Goal: Task Accomplishment & Management: Use online tool/utility

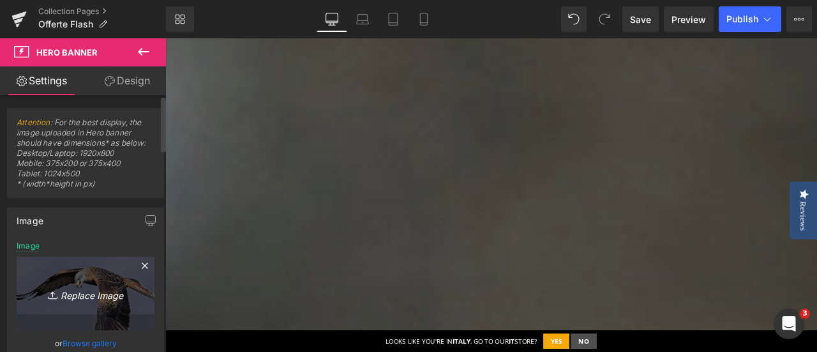
click at [102, 289] on icon "Replace Image" at bounding box center [85, 293] width 102 height 16
type input "C:\fakepath\_Banner Flash desktop 1920x800.jpg"
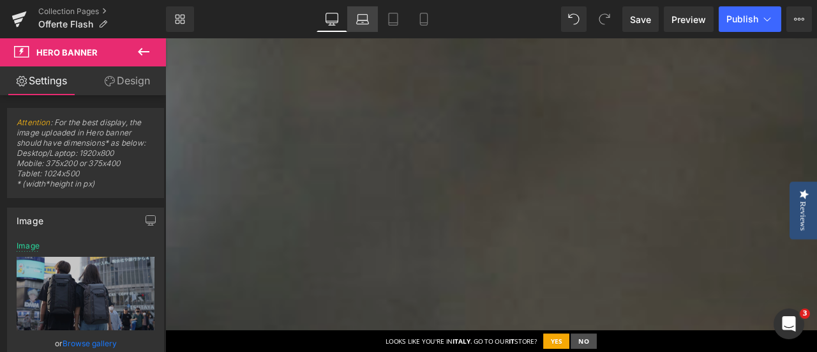
click at [365, 17] on icon at bounding box center [362, 19] width 13 height 13
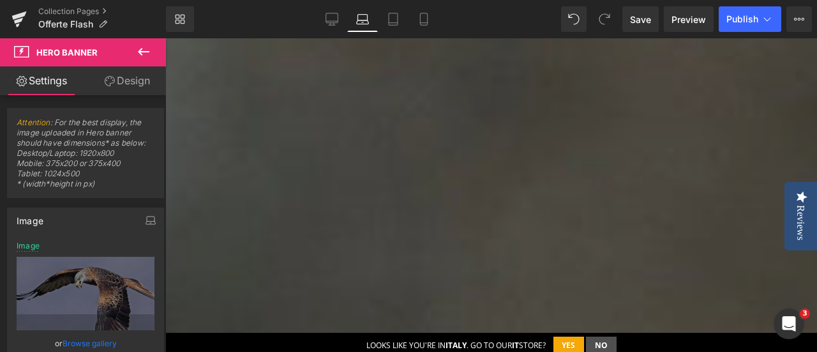
type input "[URL][DOMAIN_NAME]"
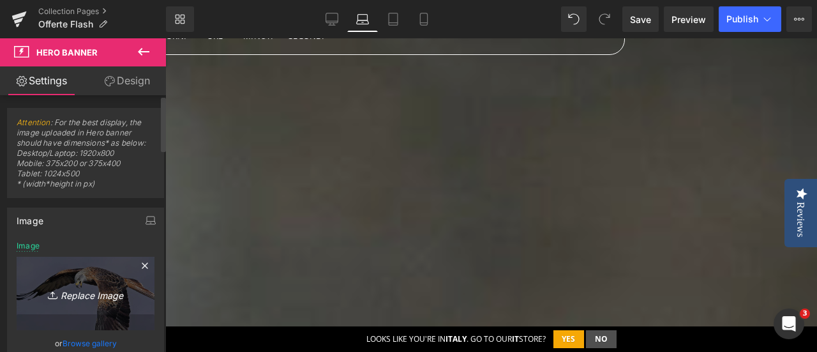
click at [86, 294] on icon "Replace Image" at bounding box center [85, 293] width 102 height 16
type input "C:\fakepath\_Banner Flash desktop 1920x800.jpg"
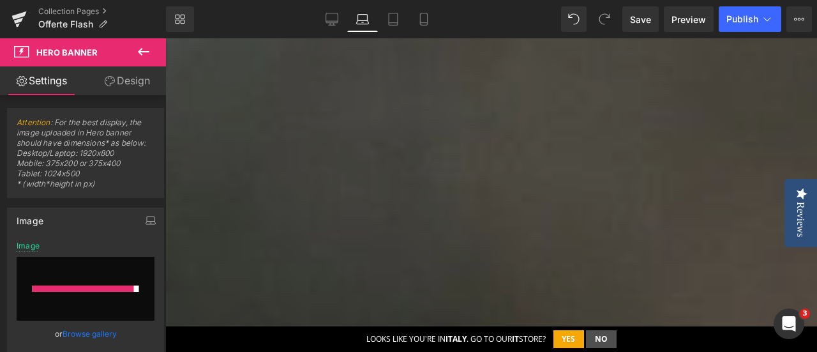
scroll to position [728, 0]
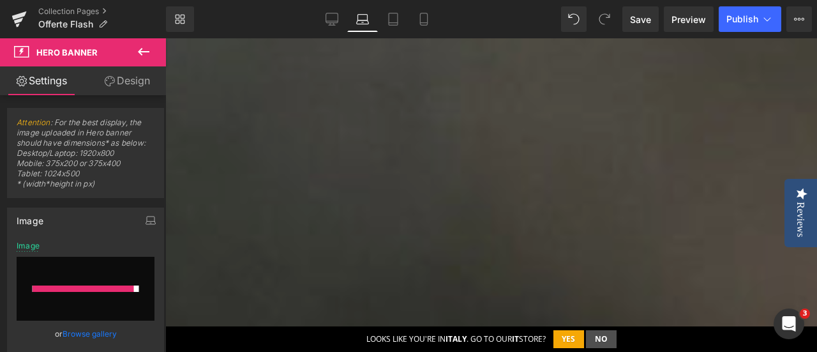
click at [411, 103] on b "tutti gli articoli di ottica con uno sconto del 15%" at bounding box center [127, 121] width 568 height 36
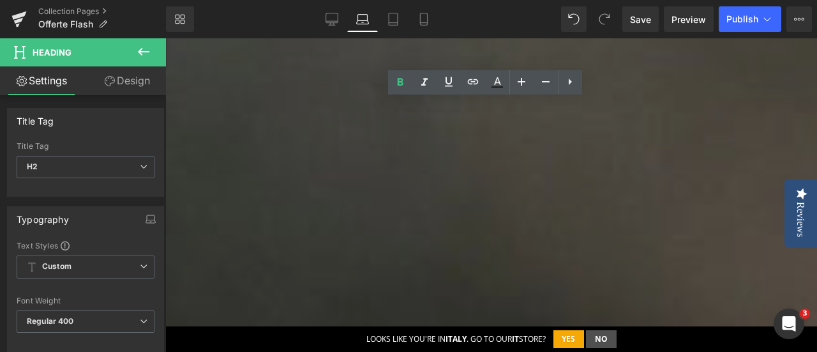
drag, startPoint x: 774, startPoint y: 74, endPoint x: 423, endPoint y: 74, distance: 351.8
click at [423, 103] on h2 "tutti gli articoli di ottica con uno sconto del 15%" at bounding box center [221, 121] width 757 height 36
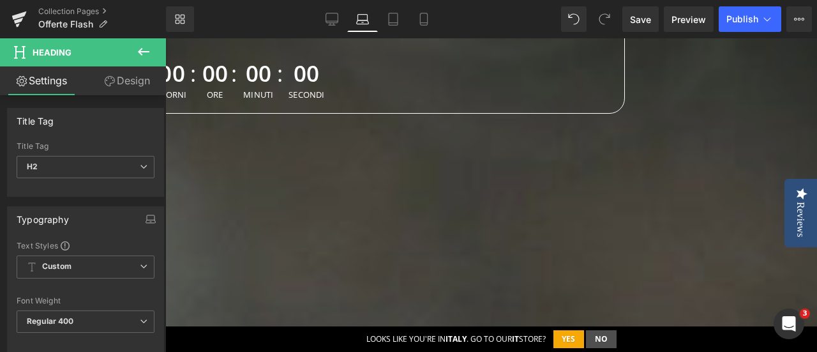
scroll to position [281, 0]
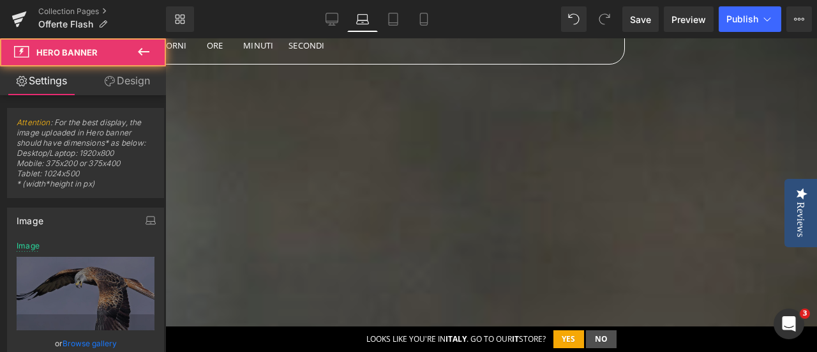
scroll to position [409, 0]
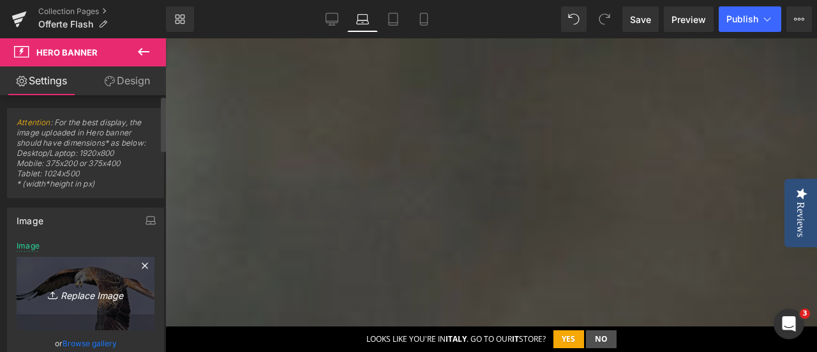
click at [90, 291] on icon "Replace Image" at bounding box center [85, 293] width 102 height 16
type input "C:\fakepath\_Banner Flash desktop 1920x800.jpg"
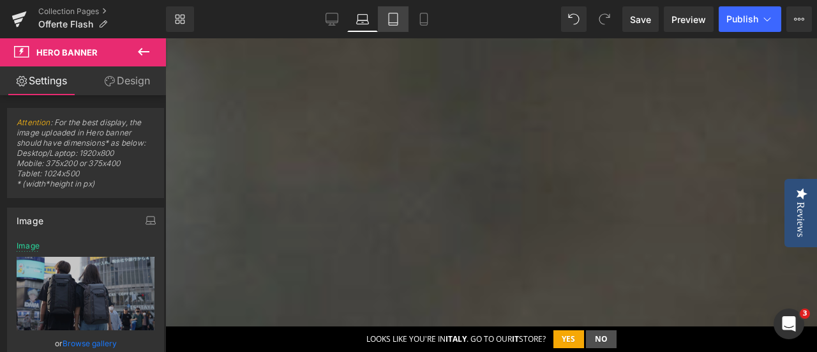
click at [395, 15] on icon at bounding box center [393, 19] width 13 height 13
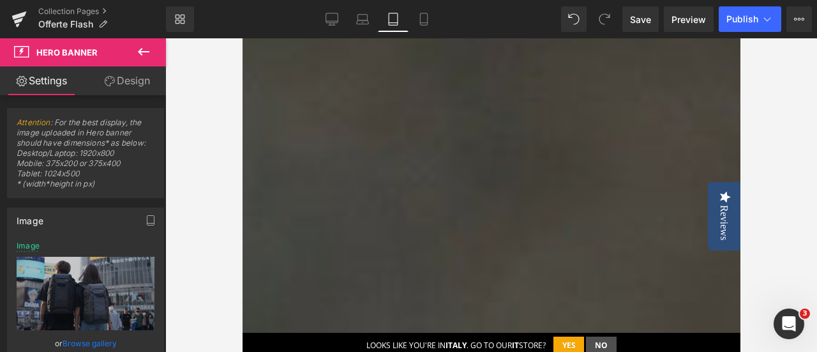
scroll to position [372, 0]
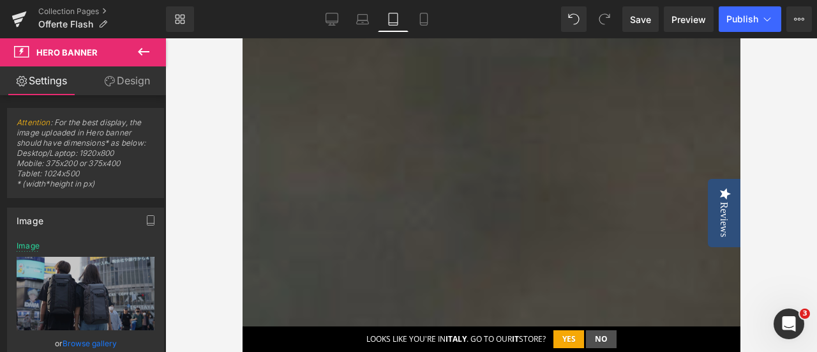
type input "[URL][DOMAIN_NAME]"
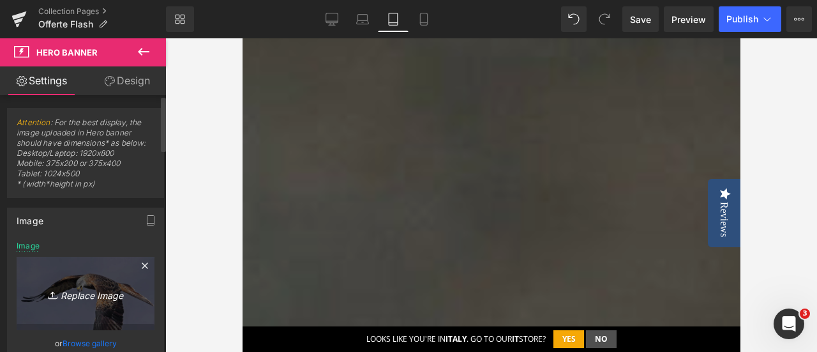
click at [75, 291] on icon "Replace Image" at bounding box center [85, 293] width 102 height 16
type input "C:\fakepath\Banner flash tablet (1024 × 500 px).jpg"
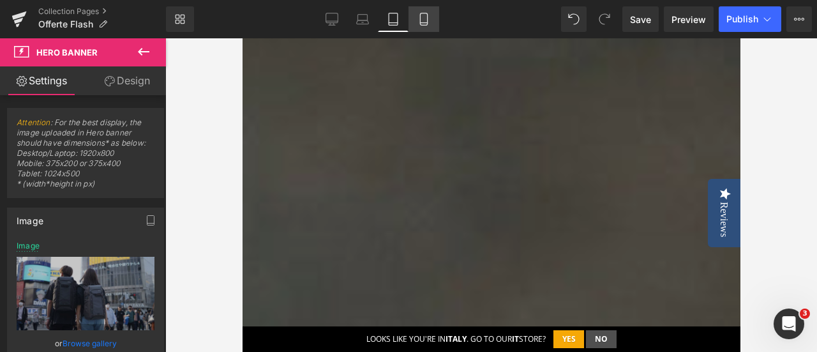
click at [429, 18] on icon at bounding box center [424, 19] width 13 height 13
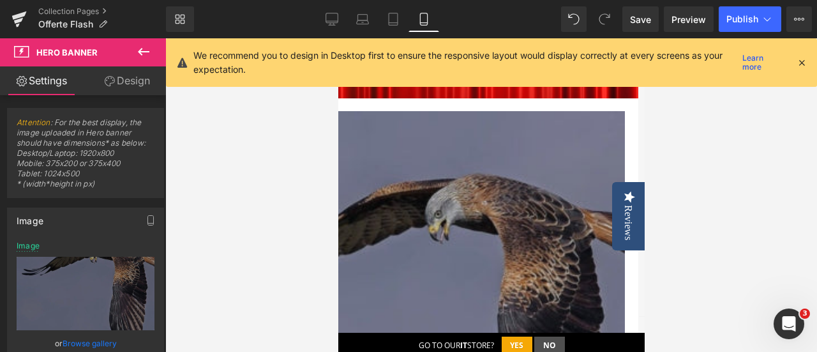
type input "[URL][DOMAIN_NAME]"
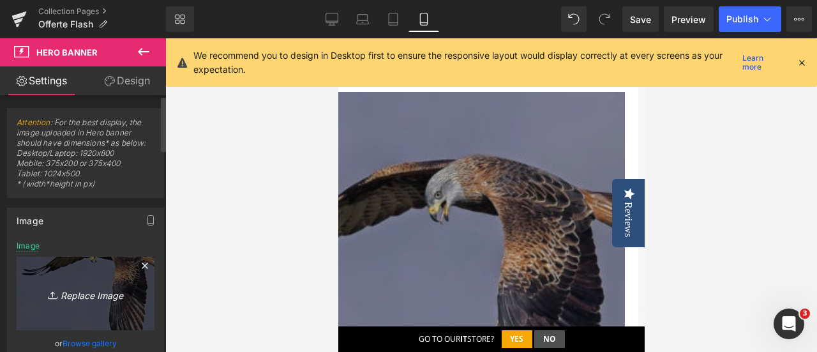
click at [103, 296] on icon "Replace Image" at bounding box center [85, 293] width 102 height 16
type input "C:\fakepath\Banner flash movil (375 × 400 px).jpg"
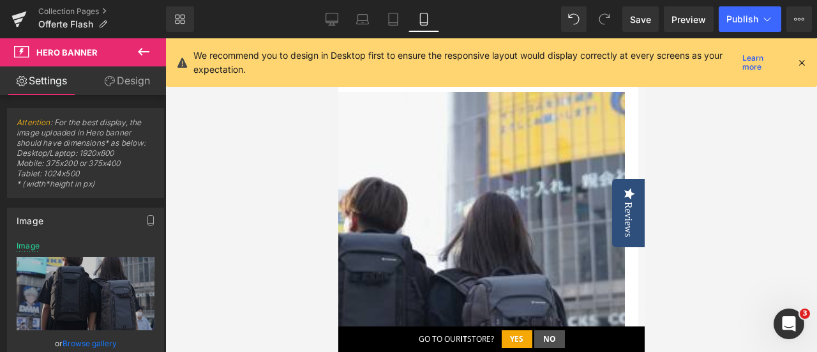
click at [804, 63] on icon at bounding box center [801, 62] width 11 height 11
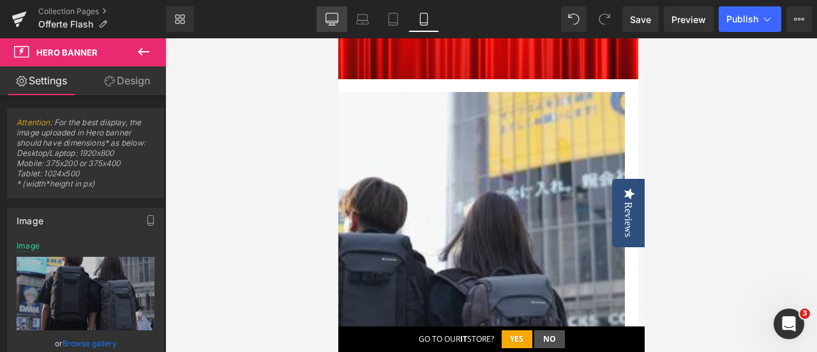
click at [331, 21] on icon at bounding box center [332, 21] width 12 height 0
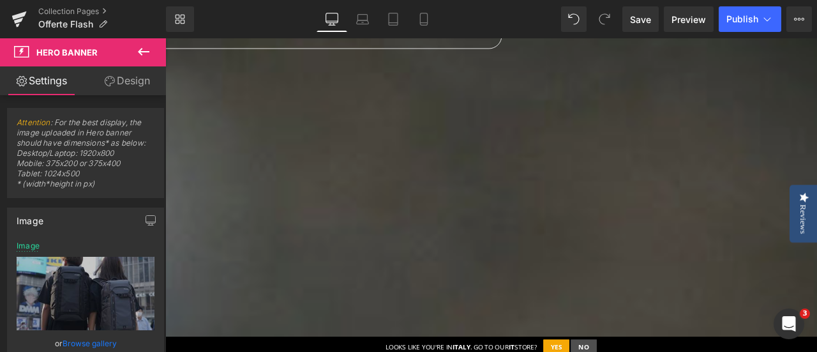
type input "[URL][DOMAIN_NAME]"
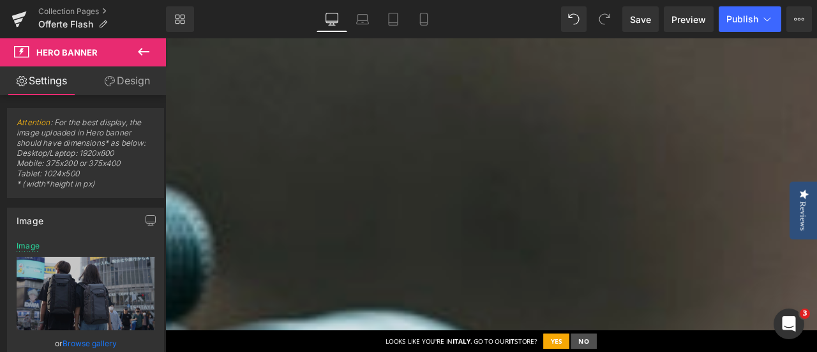
scroll to position [894, 0]
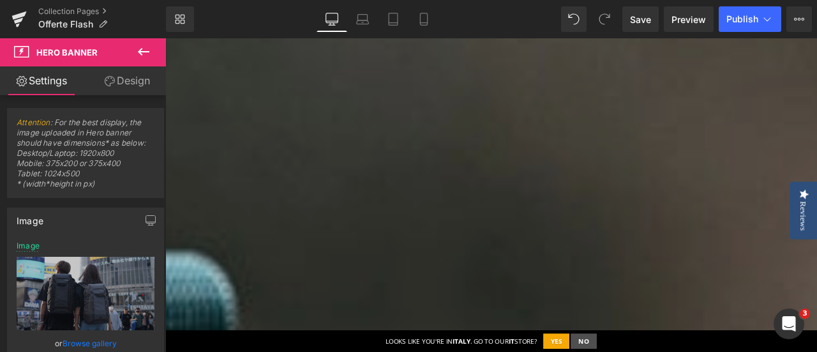
click at [165, 38] on link at bounding box center [165, 38] width 0 height 0
click at [165, 38] on icon at bounding box center [165, 38] width 0 height 0
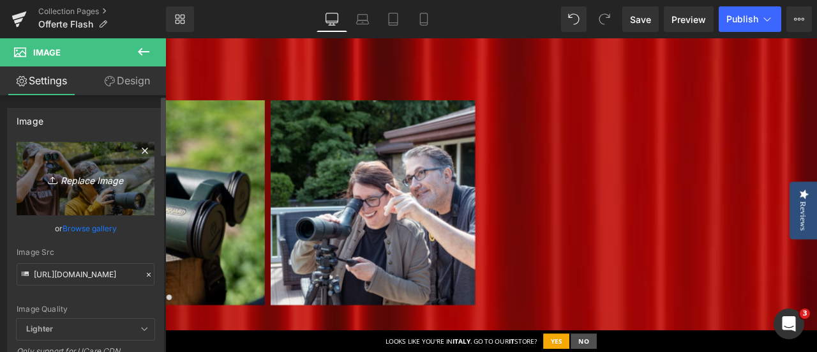
click at [68, 177] on icon "Replace Image" at bounding box center [85, 178] width 102 height 16
type input "C:\fakepath\VEO ADAPTOR S - Carrousel Oferta Flash (2).jpg"
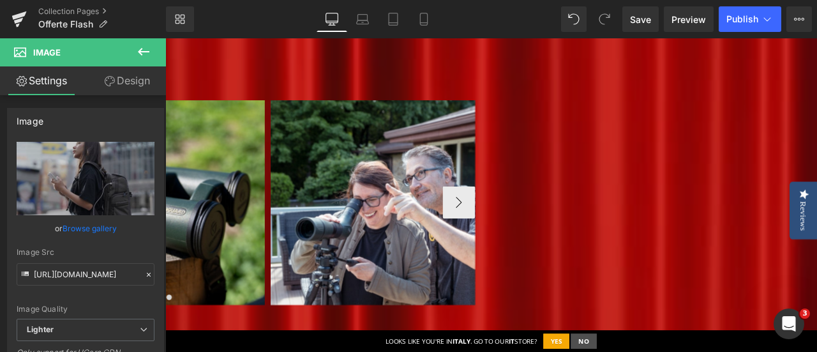
type input "[URL][DOMAIN_NAME]"
click at [283, 188] on img at bounding box center [162, 232] width 243 height 243
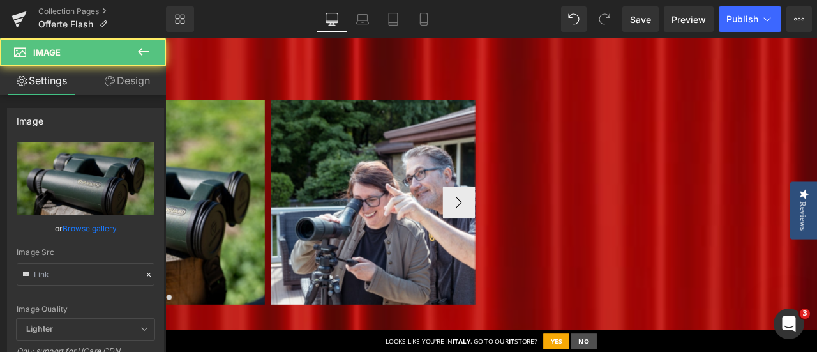
type input "[URL][DOMAIN_NAME]"
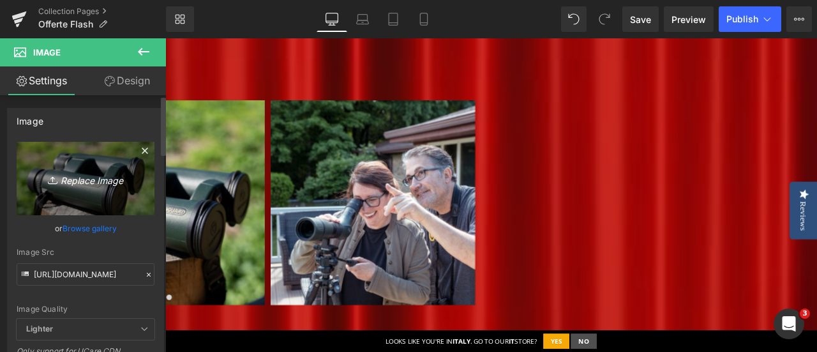
click at [84, 176] on icon "Replace Image" at bounding box center [85, 178] width 102 height 16
type input "C:\fakepath\VEO ADAPTOR S - Carrousel Oferta Flash (4).jpg"
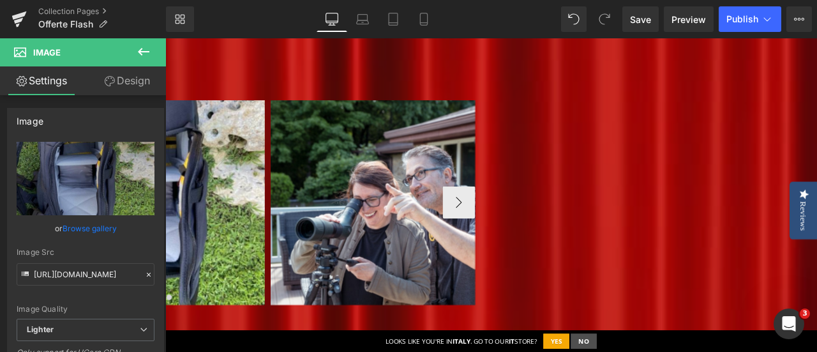
type input "[URL][DOMAIN_NAME]"
click at [533, 150] on img at bounding box center [411, 232] width 243 height 243
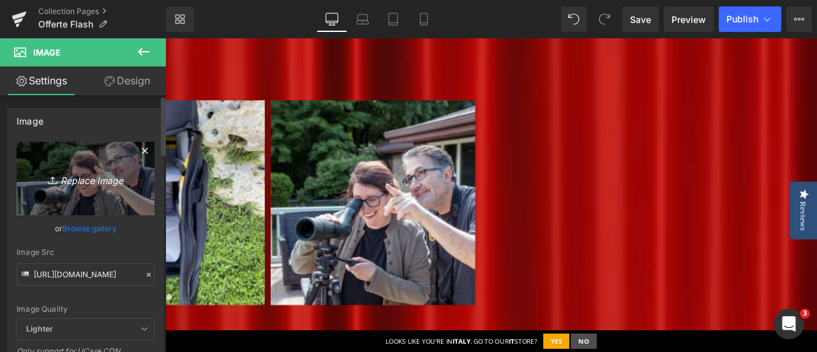
click at [75, 176] on icon "Replace Image" at bounding box center [85, 178] width 102 height 16
type input "C:\fakepath\VEO ADAPTOR S - Carrousel Oferta Flash (3).jpg"
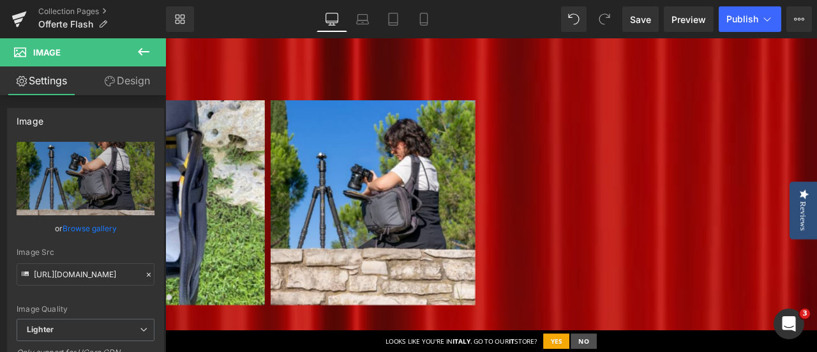
type input "[URL][DOMAIN_NAME]"
click at [533, 220] on button "›" at bounding box center [513, 232] width 38 height 38
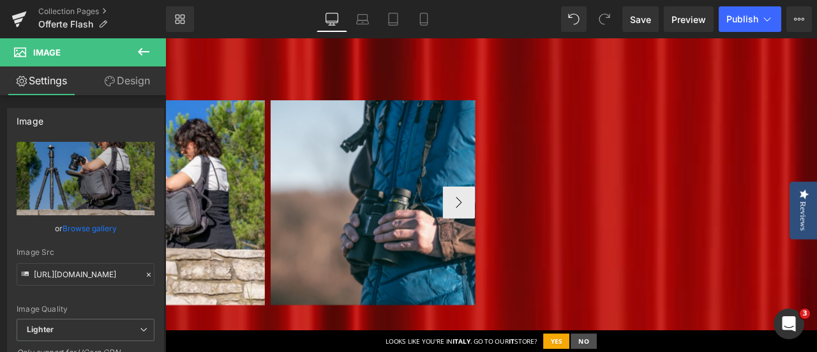
click at [533, 172] on img at bounding box center [411, 232] width 243 height 243
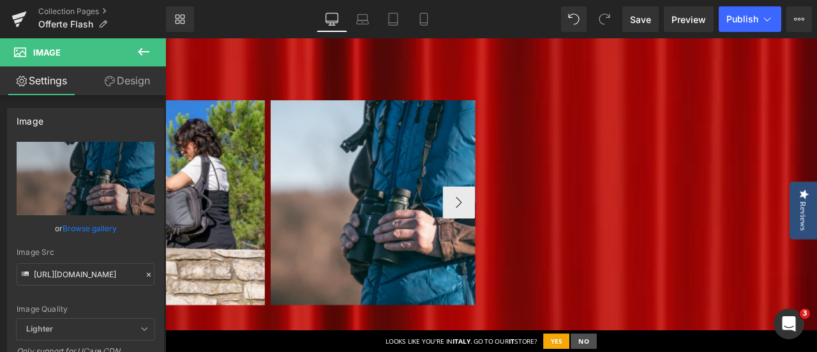
click at [533, 171] on img at bounding box center [411, 232] width 243 height 243
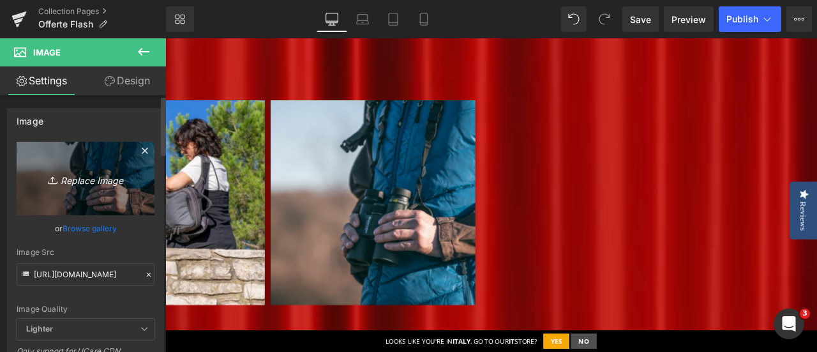
click at [111, 176] on icon "Replace Image" at bounding box center [85, 178] width 102 height 16
type input "C:\fakepath\VEO ADAPTOR S - Carrousel Oferta Flash (1).jpg"
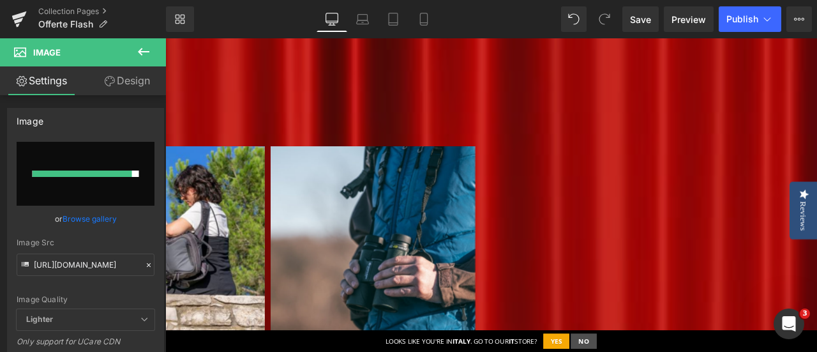
scroll to position [830, 0]
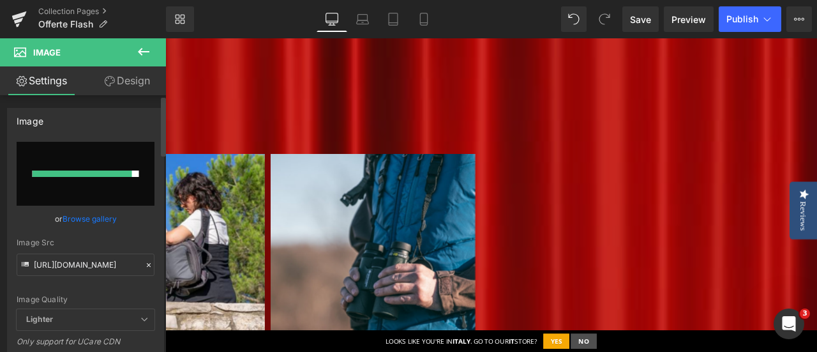
click at [143, 219] on div "or Browse gallery" at bounding box center [86, 218] width 138 height 13
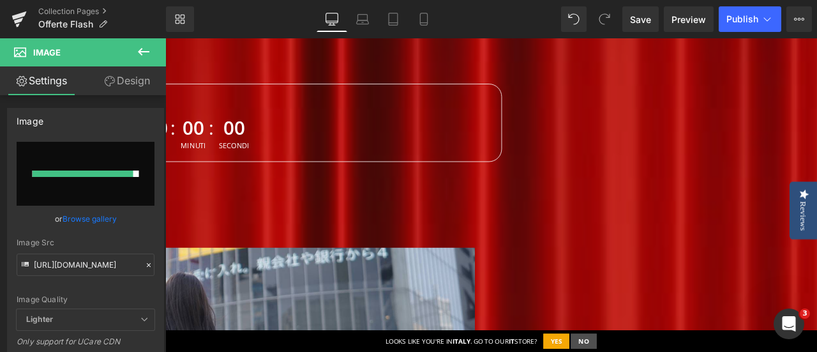
scroll to position [255, 0]
click at [127, 161] on span "00" at bounding box center [112, 145] width 29 height 31
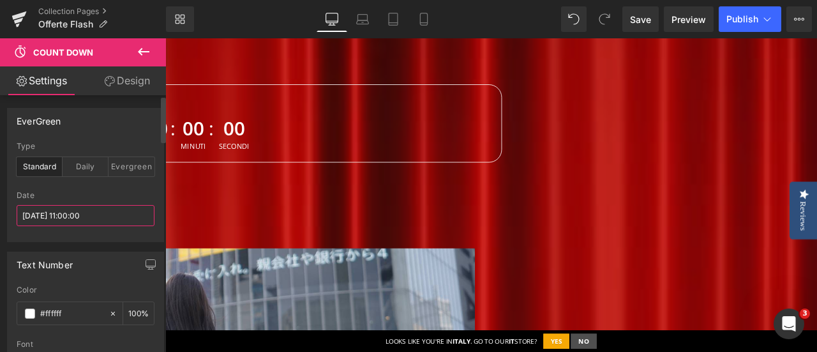
click at [46, 215] on input "[DATE] 11:00:00" at bounding box center [86, 215] width 138 height 21
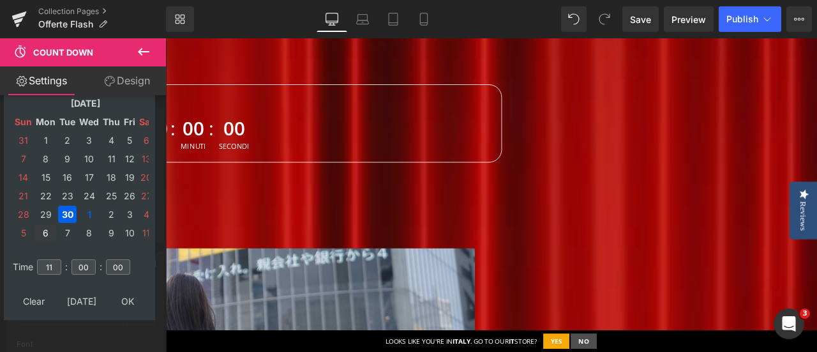
click at [43, 234] on td "6" at bounding box center [45, 232] width 22 height 17
click at [45, 172] on td "13" at bounding box center [45, 177] width 22 height 17
type input "[DATE] 11:00:00"
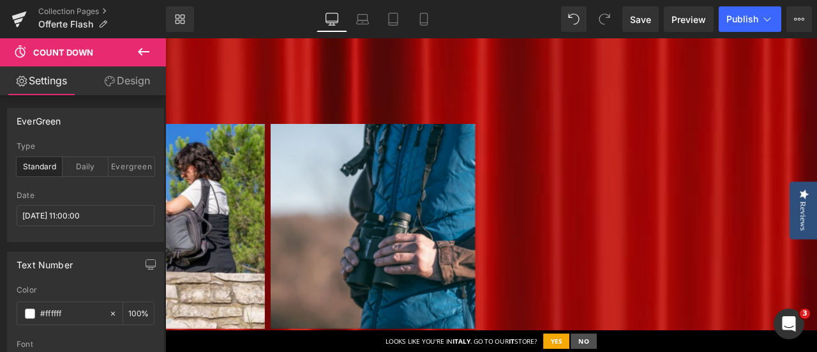
scroll to position [894, 0]
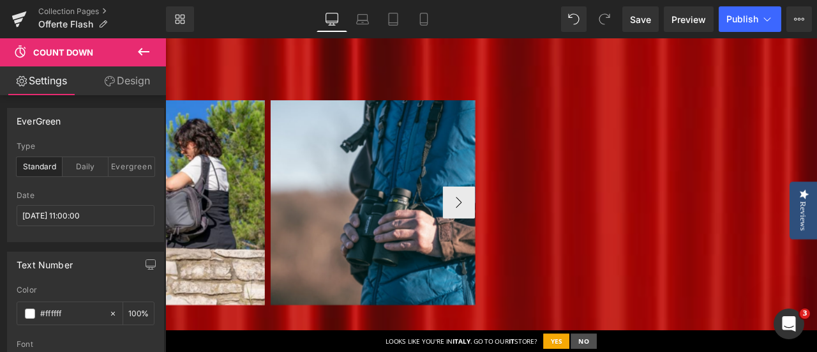
click at [533, 195] on img at bounding box center [411, 232] width 243 height 243
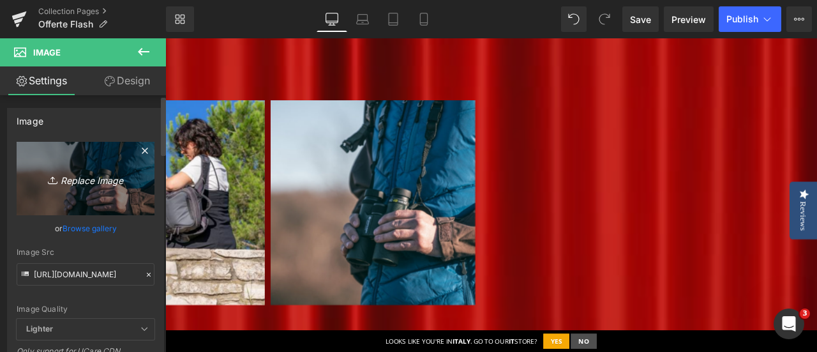
click at [91, 176] on icon "Replace Image" at bounding box center [85, 178] width 102 height 16
type input "C:\fakepath\VEO ADAPTOR S - Carrousel Oferta Flash (1).jpg"
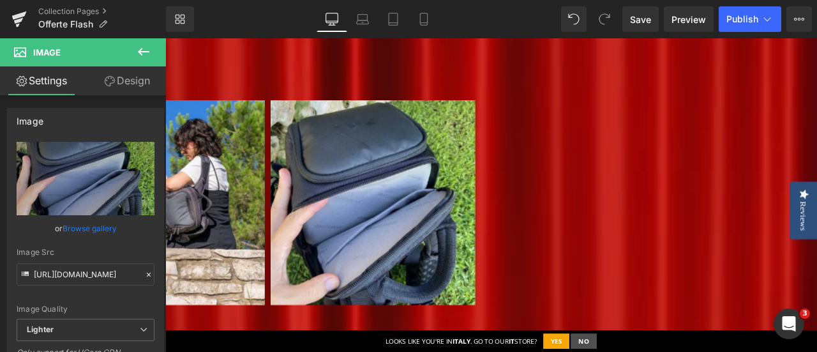
type input "[URL][DOMAIN_NAME]"
click at [635, 18] on span "Save" at bounding box center [640, 19] width 21 height 13
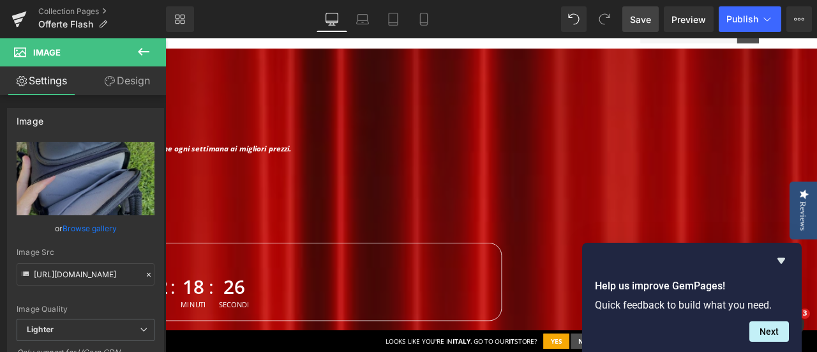
scroll to position [0, 0]
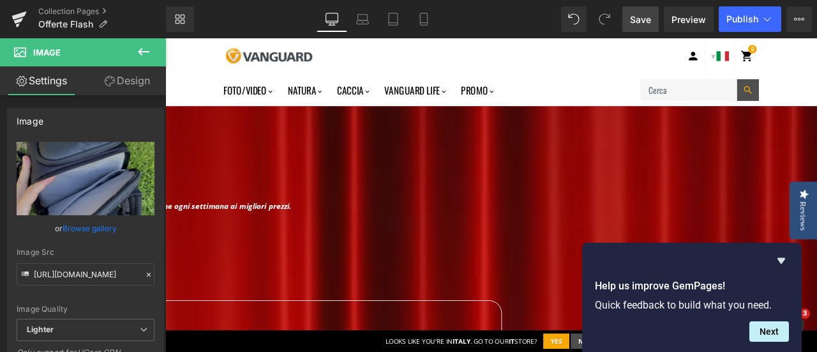
click at [644, 16] on span "Save" at bounding box center [640, 19] width 21 height 13
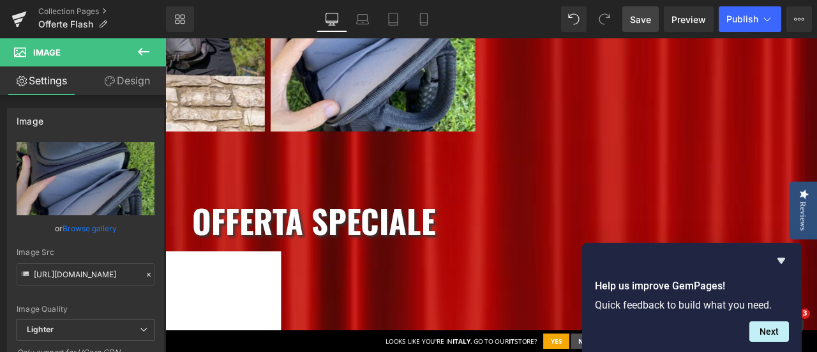
scroll to position [1085, 0]
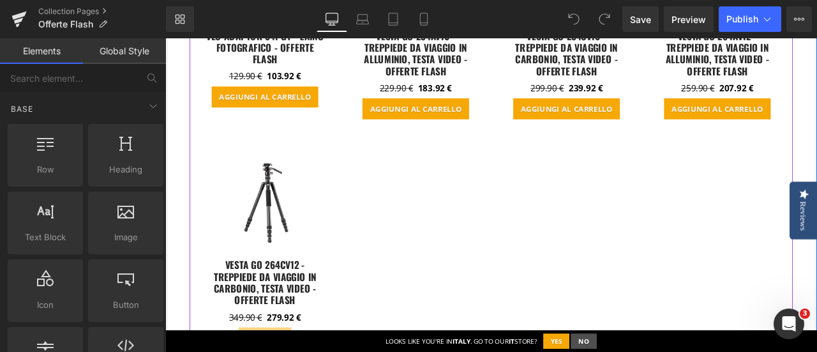
scroll to position [1852, 0]
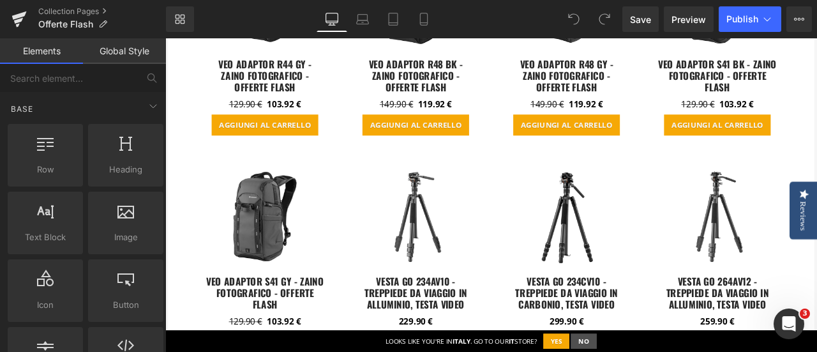
scroll to position [1405, 0]
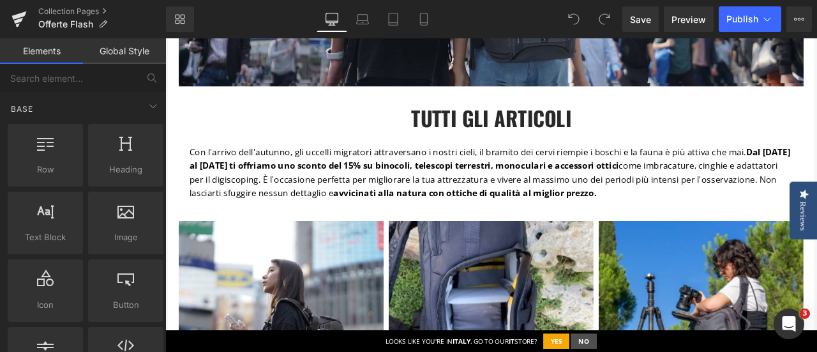
scroll to position [702, 0]
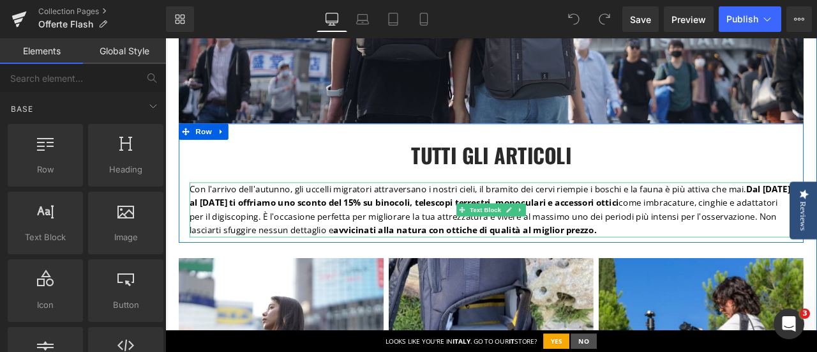
click at [533, 227] on strong "Dal [DATE] al [DATE] ti offriamo uno sconto del 15% su binocoli, telescopi terr…" at bounding box center [550, 224] width 712 height 31
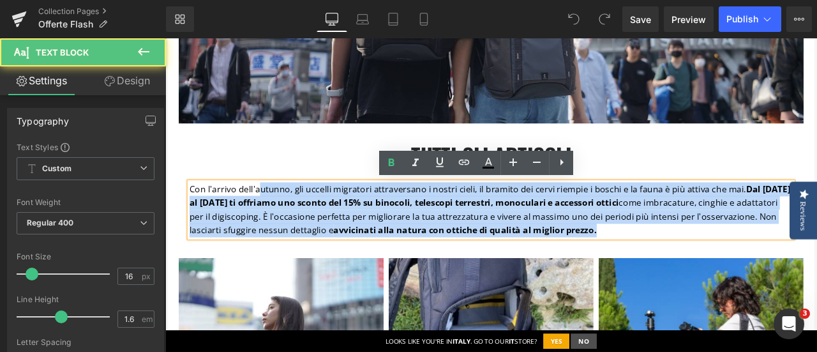
drag, startPoint x: 679, startPoint y: 270, endPoint x: 274, endPoint y: 220, distance: 407.9
click at [274, 220] on p "Con l'arrivo dell'autunno, gli uccelli migratori attraversano i nostri cieli, i…" at bounding box center [551, 241] width 715 height 65
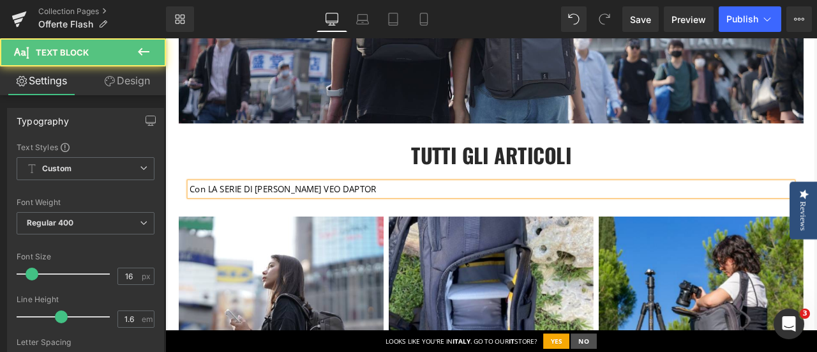
click at [320, 216] on p "Con LA SERIE DI ZAINI VEO DAPTOR" at bounding box center [551, 217] width 715 height 17
click at [379, 212] on p "Con LA SERIE DI ZAINI VEO ADAPTOR" at bounding box center [551, 217] width 715 height 17
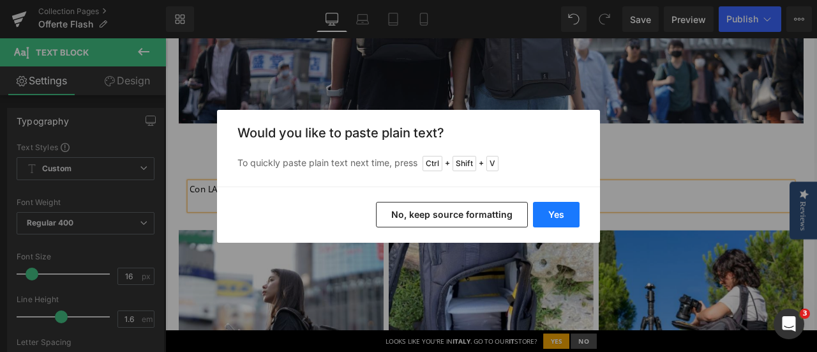
click at [552, 217] on button "Yes" at bounding box center [556, 215] width 47 height 26
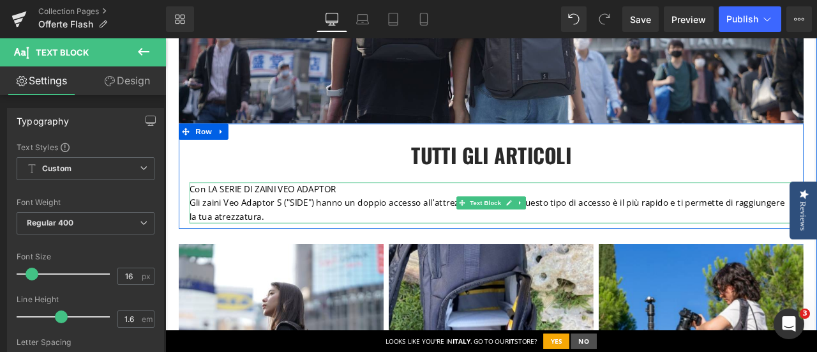
click at [209, 215] on p "Con LA SERIE DI ZAINI VEO ADAPTOR" at bounding box center [551, 217] width 715 height 17
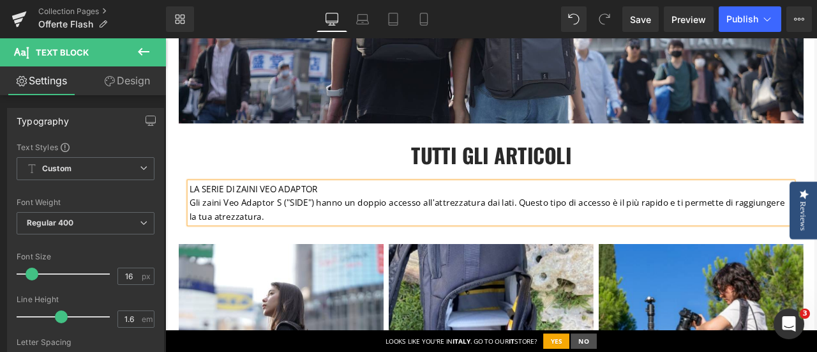
click at [353, 216] on p "LA SERIE DI ZAINI VEO ADAPTOR" at bounding box center [551, 217] width 715 height 17
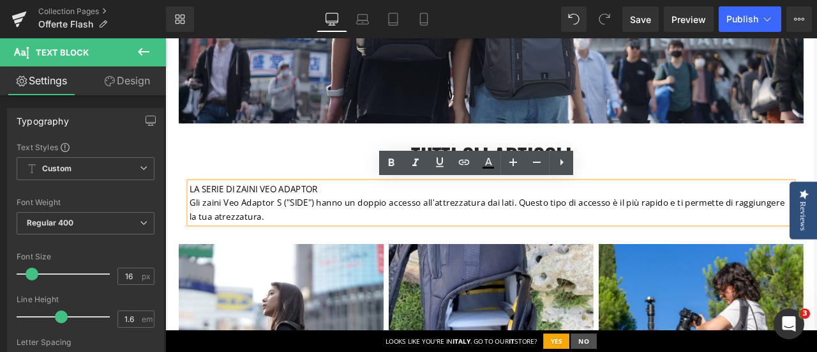
click at [562, 164] on icon at bounding box center [561, 162] width 15 height 15
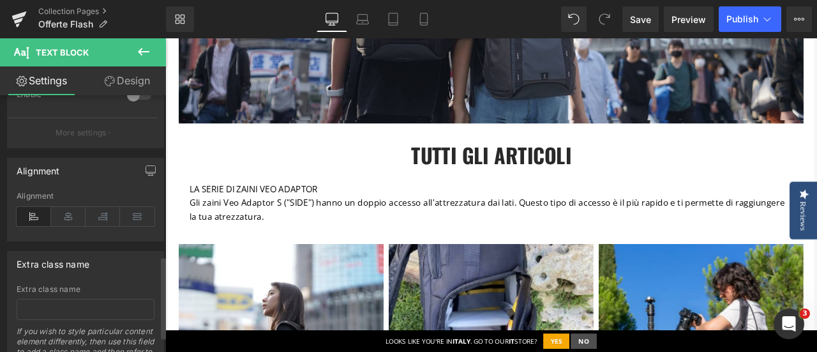
scroll to position [511, 0]
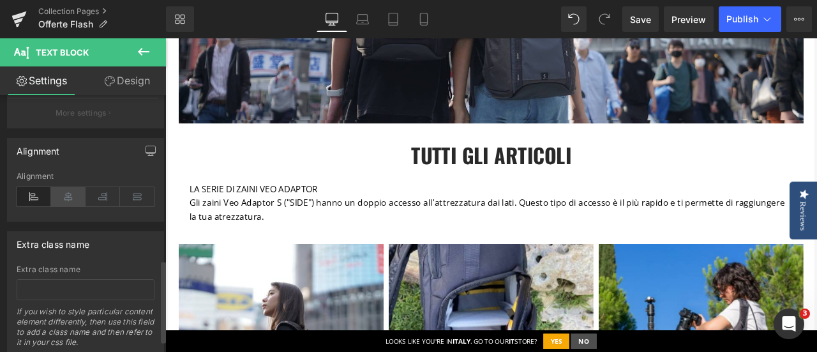
click at [69, 197] on icon at bounding box center [68, 196] width 34 height 19
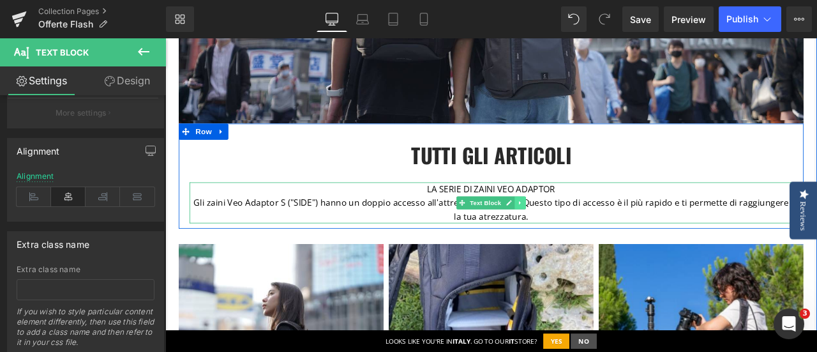
click at [584, 225] on link at bounding box center [586, 232] width 13 height 15
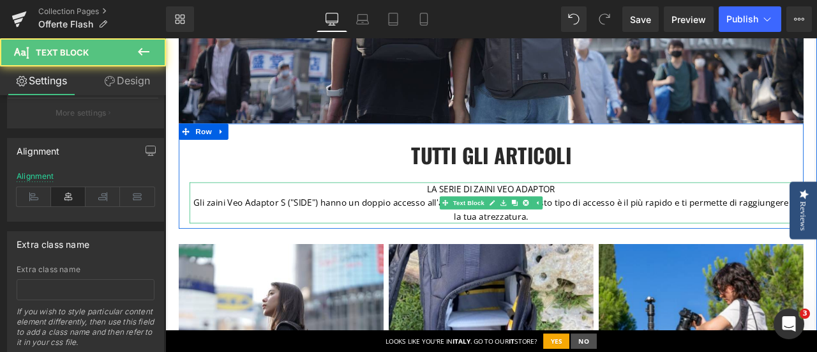
click at [647, 216] on p "LA SERIE DI ZAINI VEO ADAPTOR" at bounding box center [551, 217] width 715 height 17
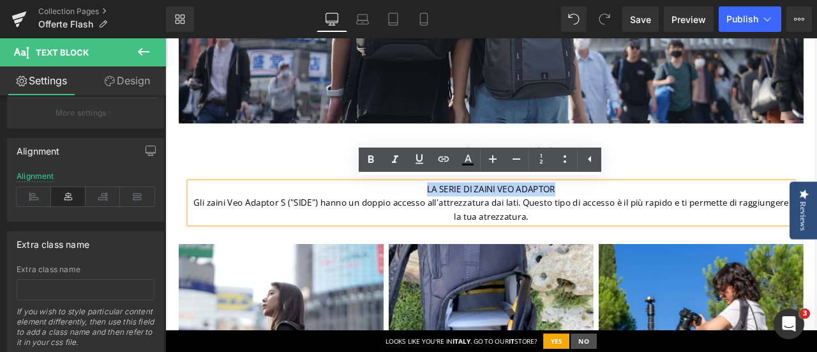
drag, startPoint x: 644, startPoint y: 216, endPoint x: 471, endPoint y: 218, distance: 173.1
click at [469, 218] on p "LA SERIE DI ZAINI VEO ADAPTOR" at bounding box center [551, 217] width 715 height 17
click at [469, 158] on icon at bounding box center [468, 159] width 7 height 8
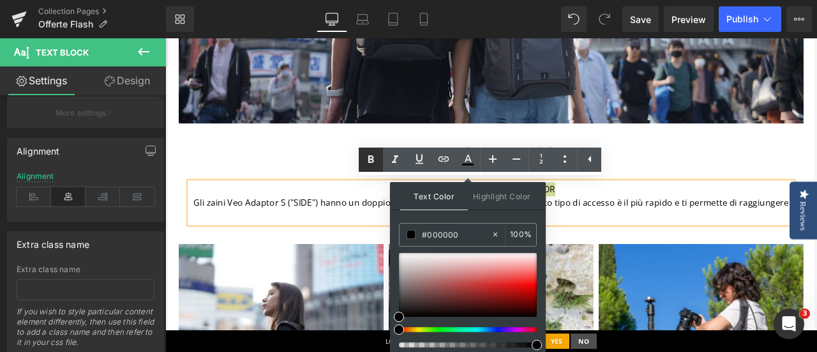
click at [370, 155] on icon at bounding box center [371, 159] width 6 height 8
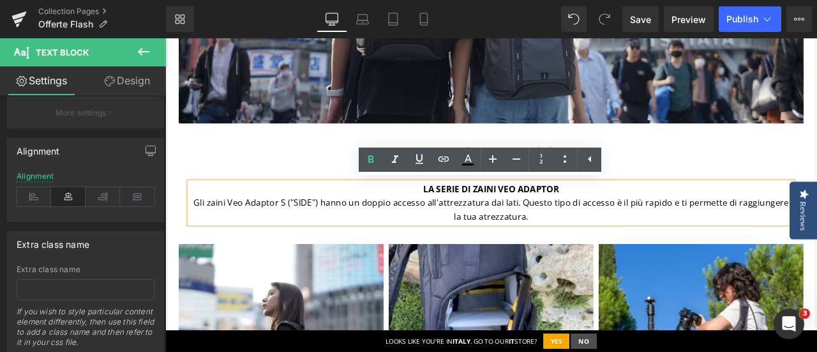
click at [664, 234] on p "Gli zaini Veo Adaptor S ("SIDE") hanno un doppio accesso all'attrezzatura dai l…" at bounding box center [551, 241] width 715 height 33
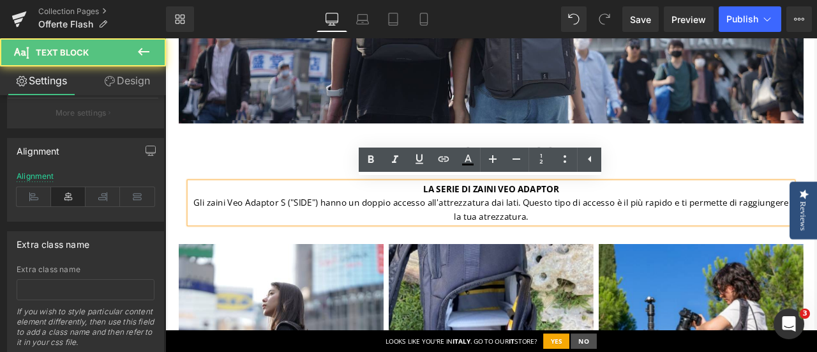
click at [764, 167] on h2 "tutti gli articoli" at bounding box center [551, 176] width 721 height 36
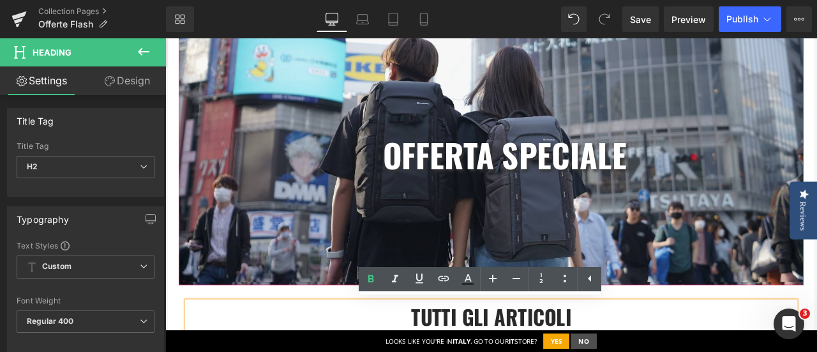
scroll to position [575, 0]
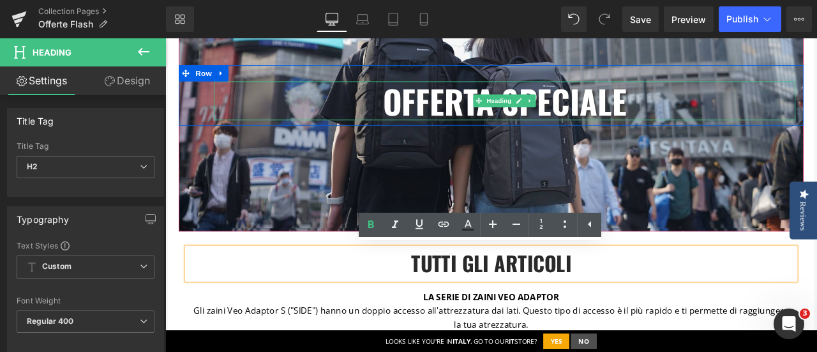
click at [476, 104] on b "oFferta specialE" at bounding box center [567, 111] width 289 height 57
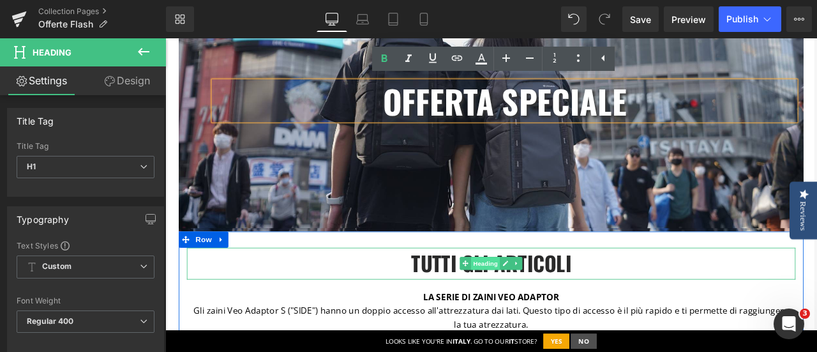
click at [548, 301] on span "Heading" at bounding box center [545, 304] width 34 height 15
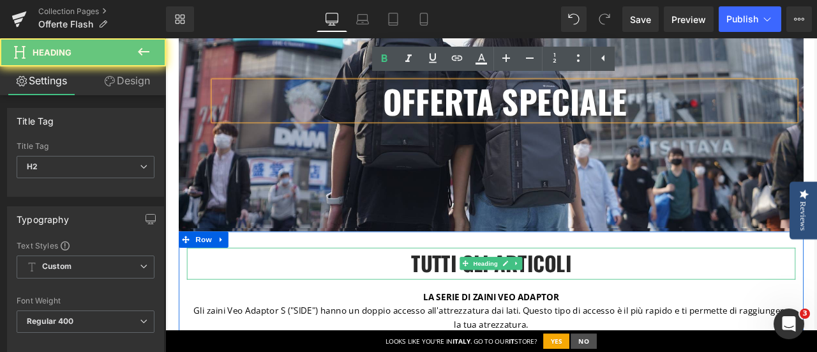
click at [678, 291] on h2 "tutti gli articoli" at bounding box center [551, 304] width 721 height 36
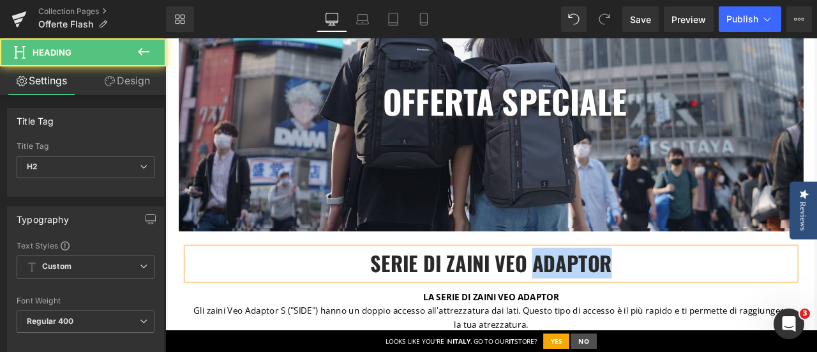
drag, startPoint x: 597, startPoint y: 305, endPoint x: 691, endPoint y: 287, distance: 96.2
click at [694, 301] on h2 "SERIE DI ZAINI VEO ADAPTOR" at bounding box center [551, 304] width 721 height 36
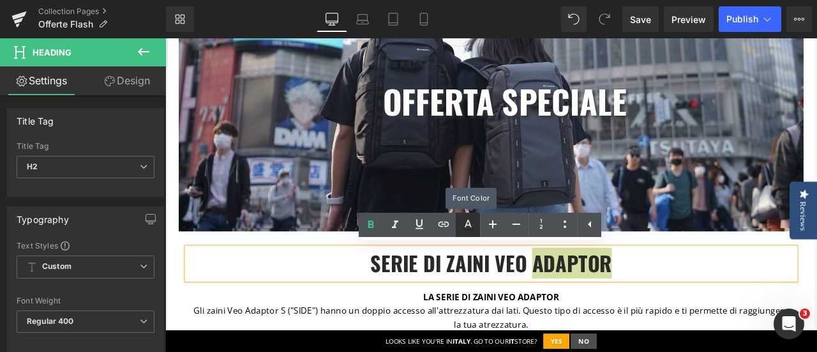
click at [466, 222] on icon at bounding box center [467, 224] width 15 height 15
type input "#292929"
type input "100"
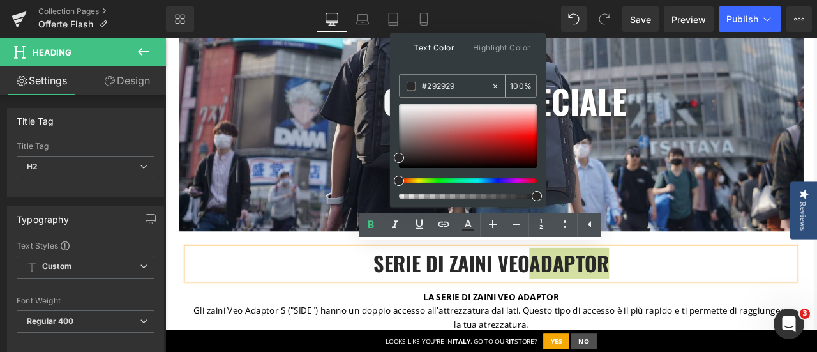
click at [460, 83] on input "#292929" at bounding box center [456, 86] width 69 height 14
type input "#29292"
type input "0"
type input "#2929"
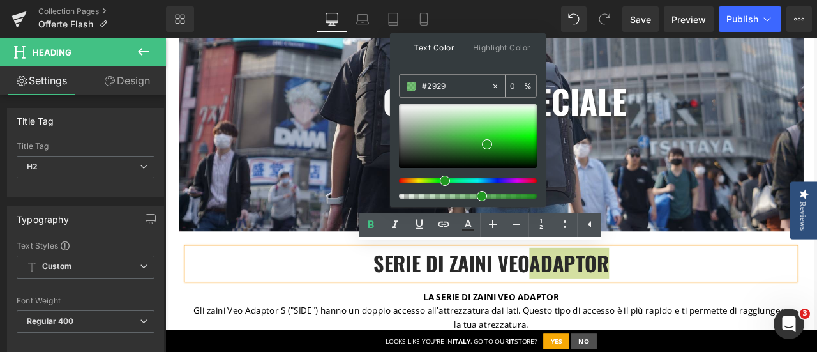
type input "60"
type input "#292"
type input "100"
type input "#29"
type input "0"
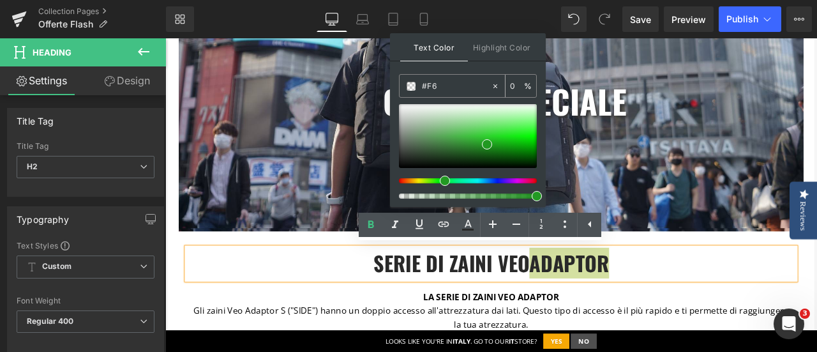
type input "#F6A"
type input "100"
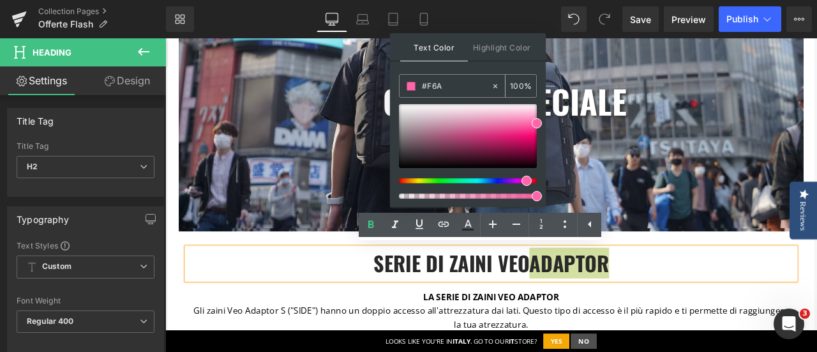
type input "#F6A8"
type input "53"
type input "#F6A80"
type input "0"
type input "#F6A806"
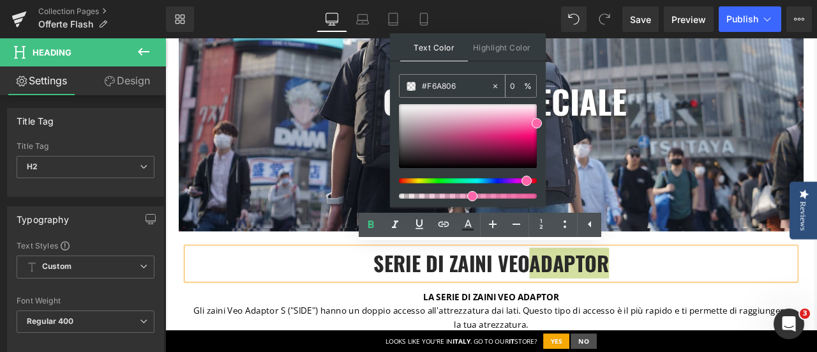
type input "100"
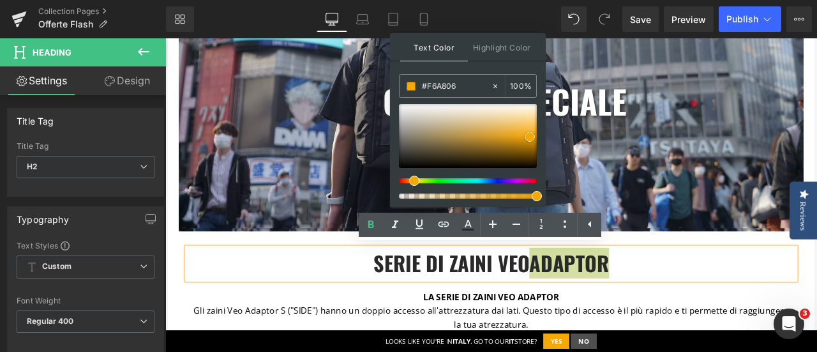
type input "#f6a806"
click at [529, 135] on span at bounding box center [530, 137] width 10 height 10
click at [741, 304] on h2 "SERIE DI ZAINI VEO ADAPTOR" at bounding box center [551, 304] width 721 height 36
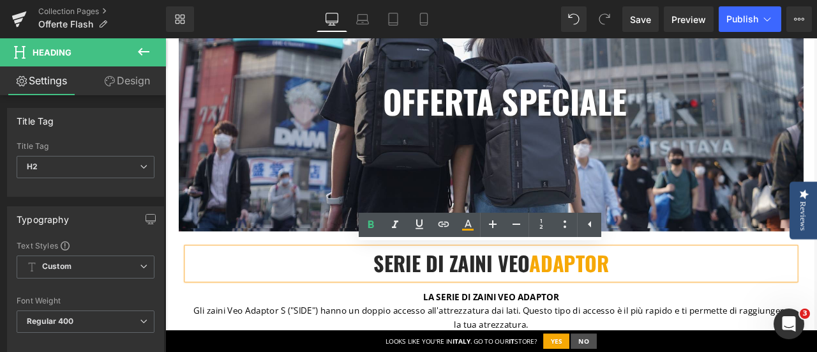
scroll to position [638, 0]
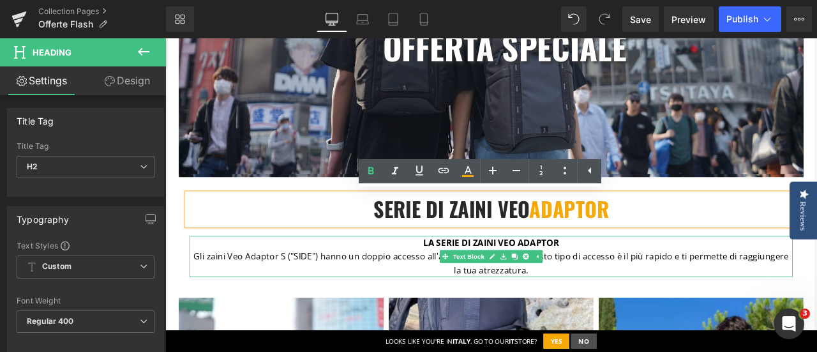
click at [522, 280] on strong "LA SERIE DI ZAINI VEO ADAPTOR" at bounding box center [551, 280] width 161 height 14
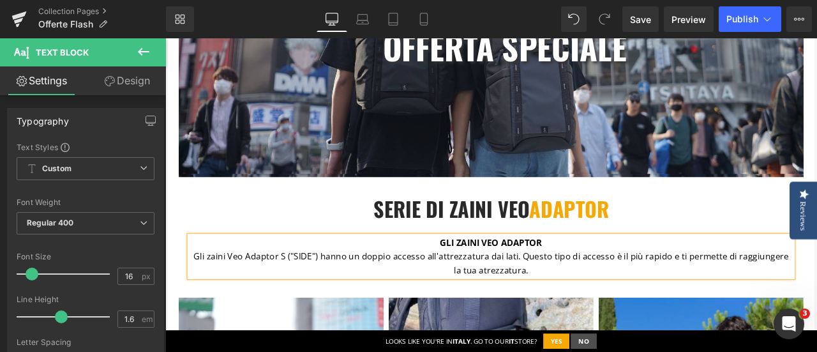
click at [623, 315] on p "Gli zaini Veo Adaptor S ("SIDE") hanno un doppio accesso all'attrezzatura dai l…" at bounding box center [551, 305] width 715 height 33
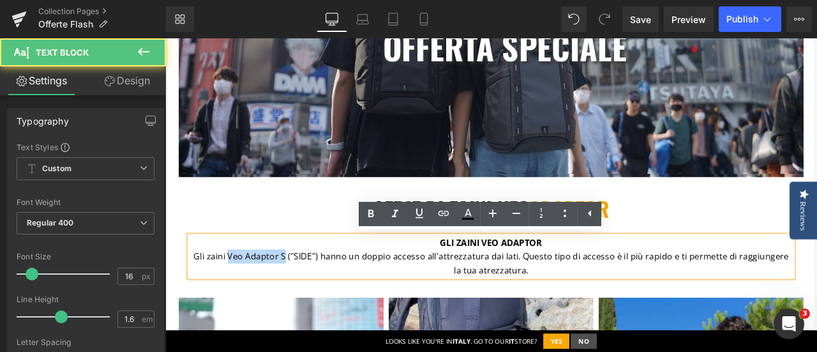
drag, startPoint x: 234, startPoint y: 294, endPoint x: 302, endPoint y: 292, distance: 67.7
click at [302, 293] on p "Gli zaini Veo Adaptor S ("SIDE") hanno un doppio accesso all'attrezzatura dai l…" at bounding box center [551, 305] width 715 height 33
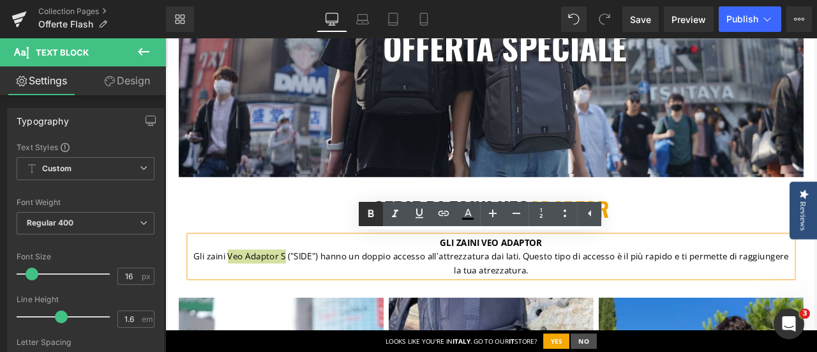
click at [373, 213] on icon at bounding box center [371, 213] width 6 height 8
click at [707, 308] on p "Gli zaini Veo Adaptor S ("SIDE") hanno un doppio accesso all'attrezzatura dai l…" at bounding box center [551, 305] width 715 height 33
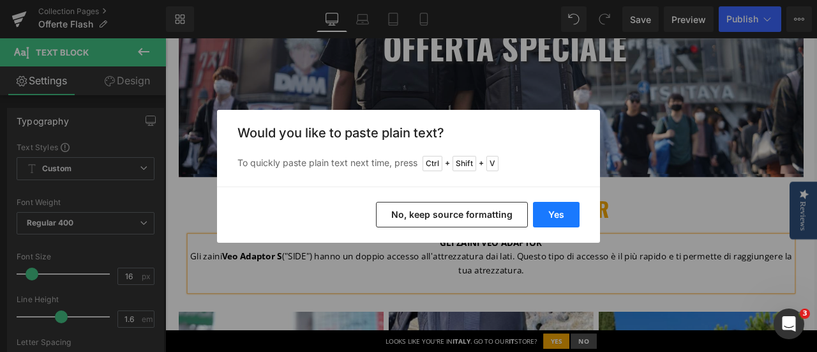
click at [559, 213] on button "Yes" at bounding box center [556, 215] width 47 height 26
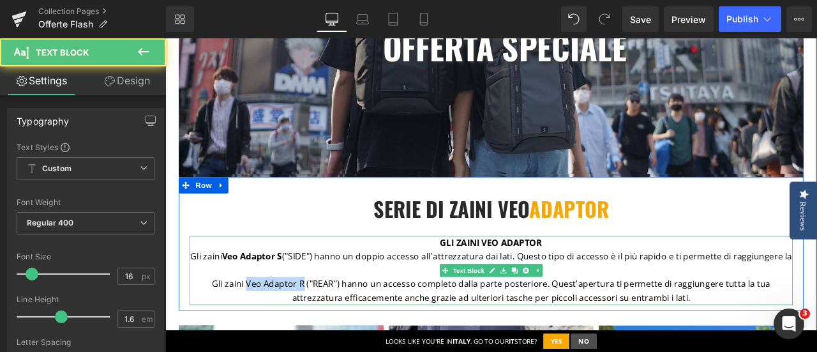
drag, startPoint x: 232, startPoint y: 328, endPoint x: 298, endPoint y: 328, distance: 65.8
click at [298, 328] on p "Gli zaini Veo Adaptor R ("REAR") hanno un accesso completo dalla parte posterio…" at bounding box center [551, 337] width 715 height 33
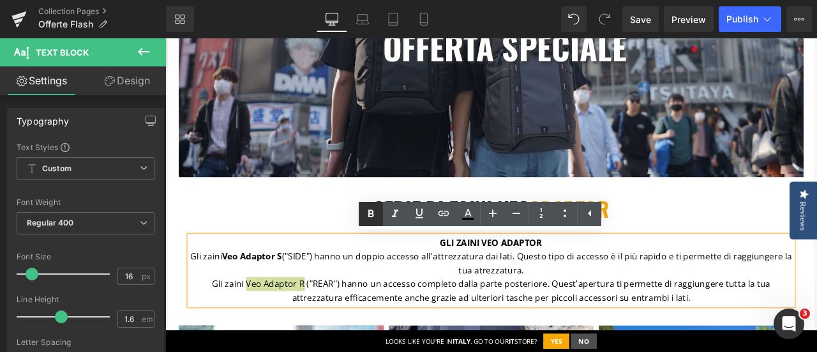
click at [374, 208] on icon at bounding box center [370, 213] width 15 height 15
click at [608, 293] on p "Gli zaini Veo Adaptor S ("SIDE") hanno un doppio accesso all'attrezzatura dai l…" at bounding box center [551, 305] width 715 height 33
click at [775, 241] on h2 "SERIE DI ZAINI VEO ADAPTOR" at bounding box center [551, 240] width 721 height 36
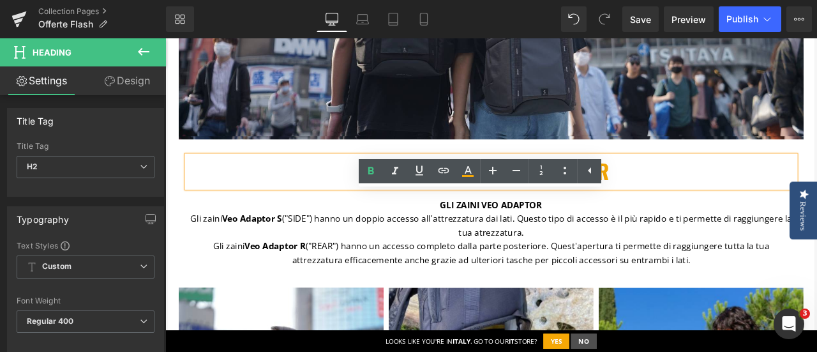
scroll to position [702, 0]
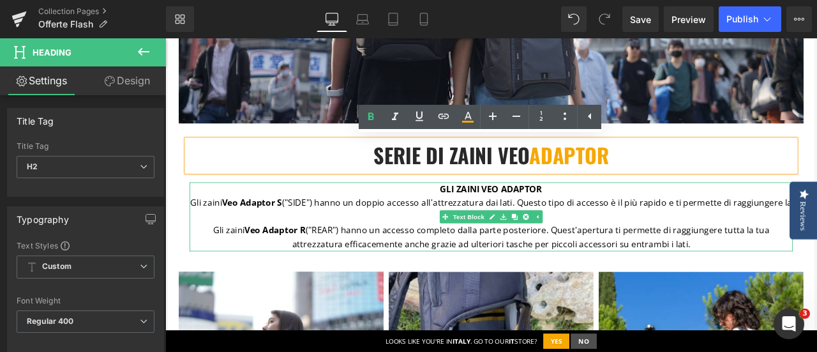
click at [603, 252] on icon at bounding box center [606, 250] width 7 height 8
click at [616, 246] on p "Gli zaini Veo Adaptor S ("SIDE") hanno un doppio accesso all'attrezzatura dai l…" at bounding box center [551, 241] width 715 height 33
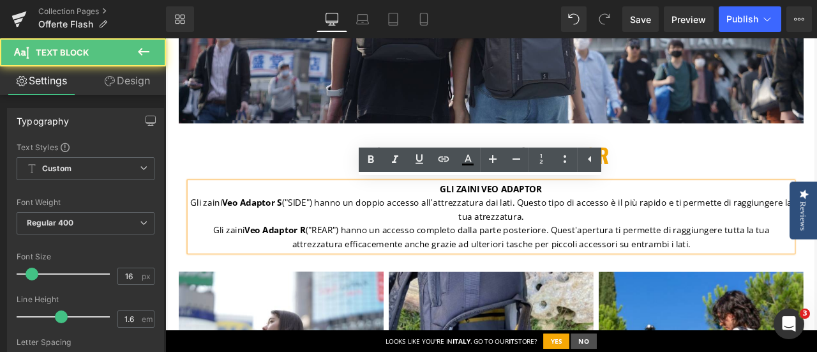
click at [616, 246] on p "Gli zaini Veo Adaptor S ("SIDE") hanno un doppio accesso all'attrezzatura dai l…" at bounding box center [551, 241] width 715 height 33
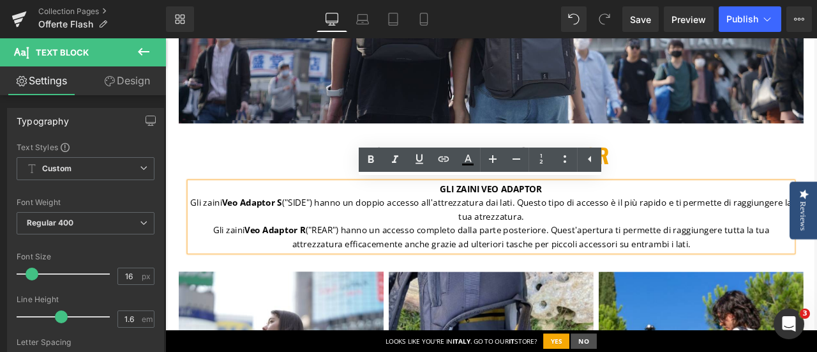
click at [616, 246] on p "Gli zaini Veo Adaptor S ("SIDE") hanno un doppio accesso all'attrezzatura dai l…" at bounding box center [551, 241] width 715 height 33
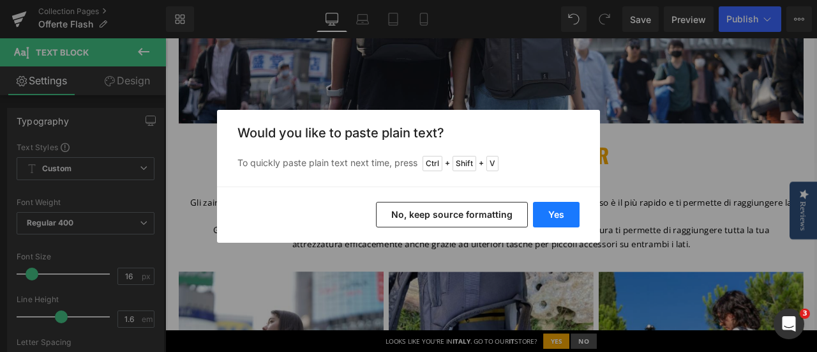
click at [563, 215] on button "Yes" at bounding box center [556, 215] width 47 height 26
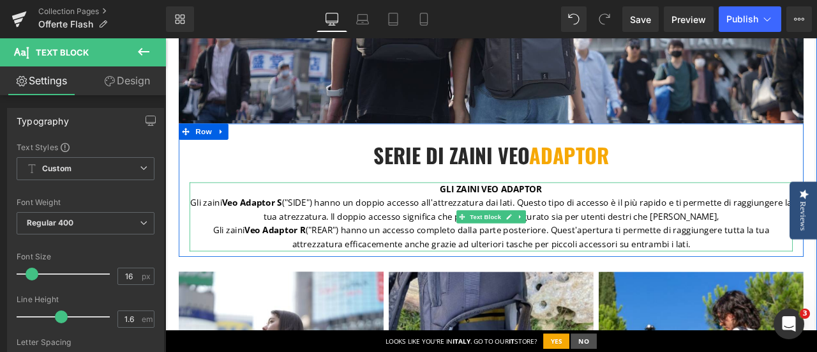
click at [817, 248] on p "Gli zaini Veo Adaptor S ("SIDE") hanno un doppio accesso all'attrezzatura dai l…" at bounding box center [551, 241] width 715 height 33
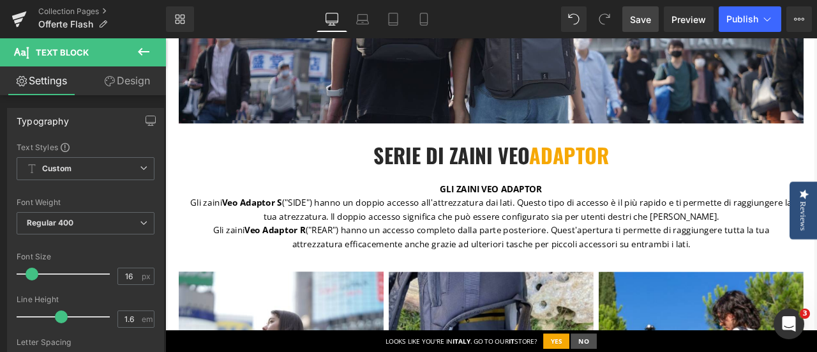
click at [646, 22] on span "Save" at bounding box center [640, 19] width 21 height 13
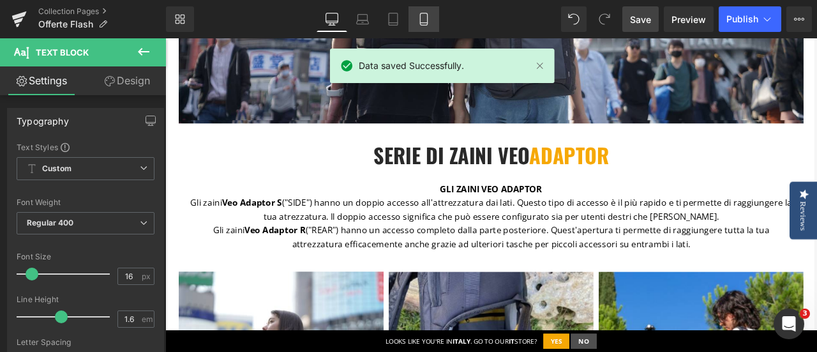
click at [423, 19] on icon at bounding box center [424, 19] width 13 height 13
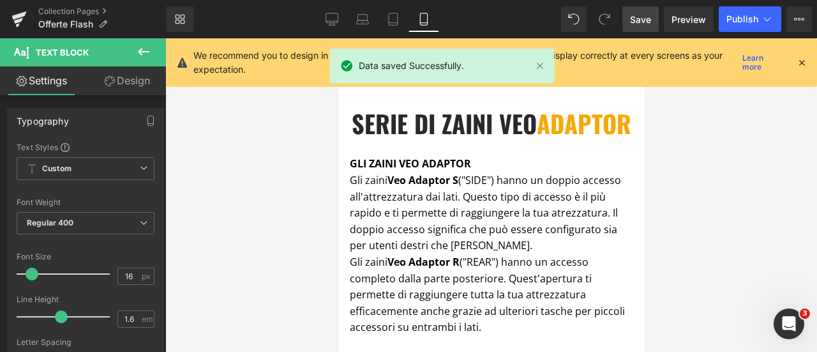
scroll to position [555, 0]
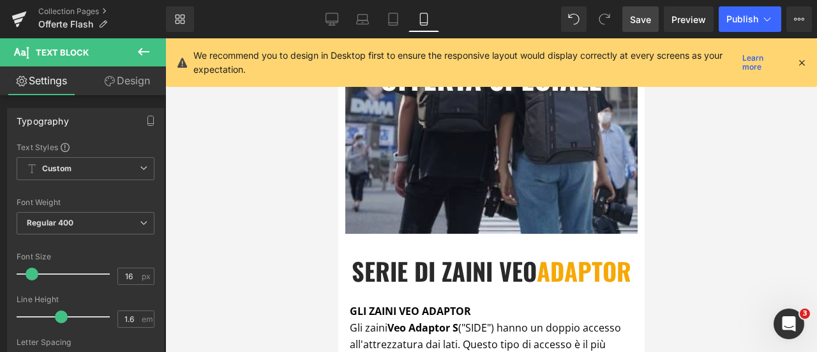
click at [802, 61] on icon at bounding box center [801, 62] width 11 height 11
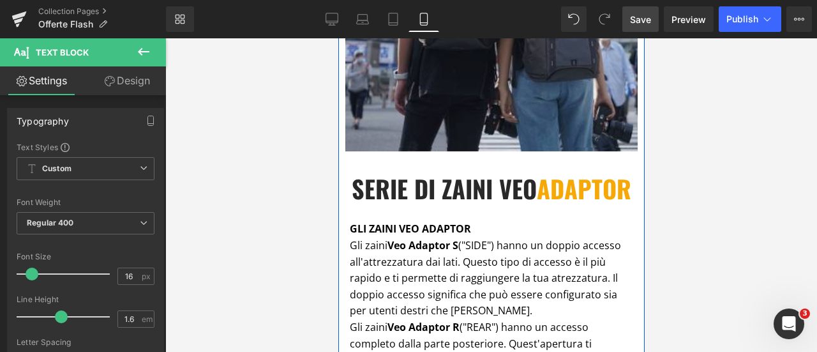
scroll to position [638, 0]
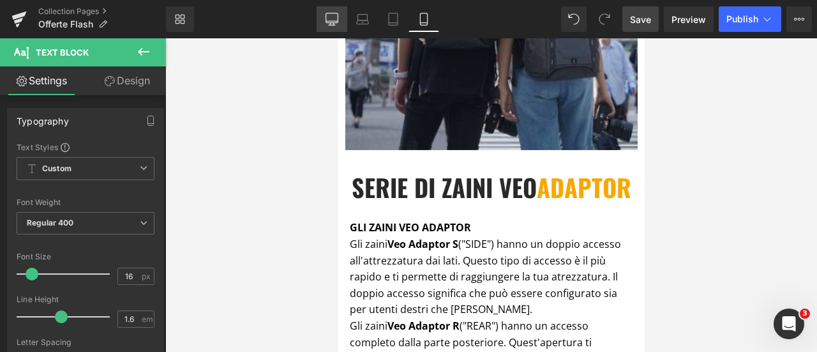
click at [327, 19] on icon at bounding box center [332, 19] width 13 height 13
type input "100"
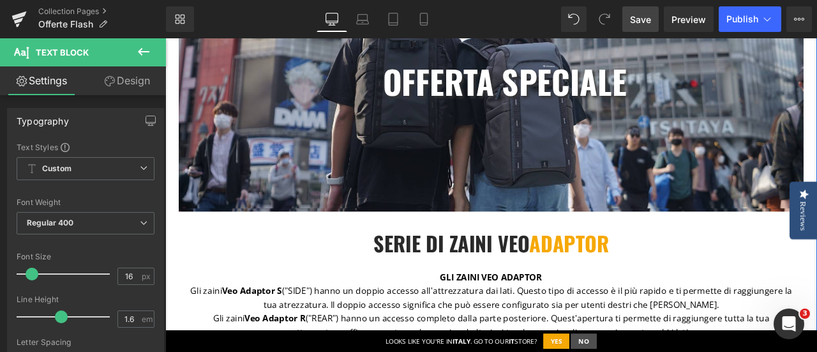
scroll to position [151, 0]
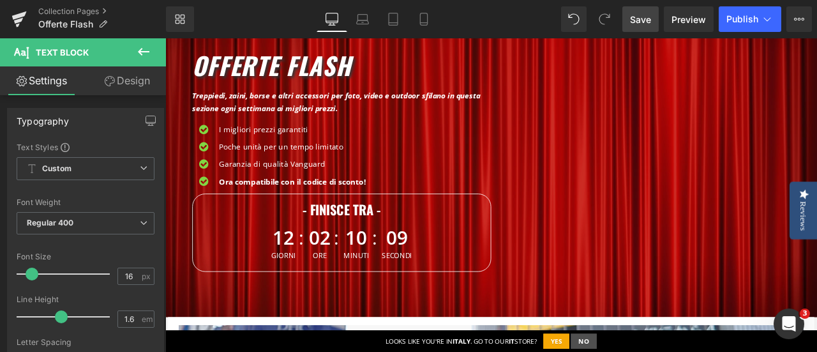
click at [644, 13] on span "Save" at bounding box center [640, 19] width 21 height 13
click at [750, 20] on span "Publish" at bounding box center [743, 19] width 32 height 10
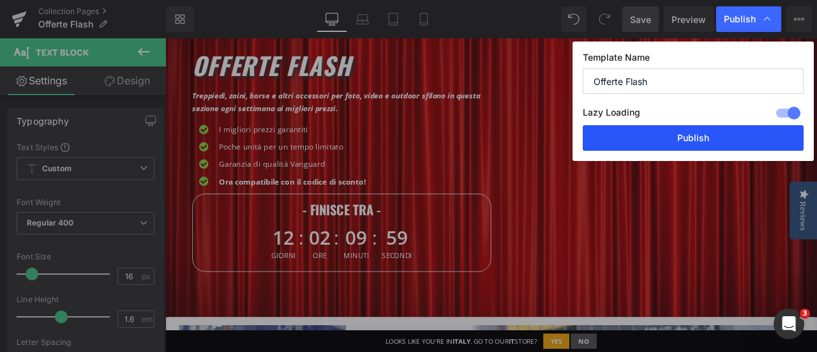
click at [715, 133] on button "Publish" at bounding box center [693, 138] width 221 height 26
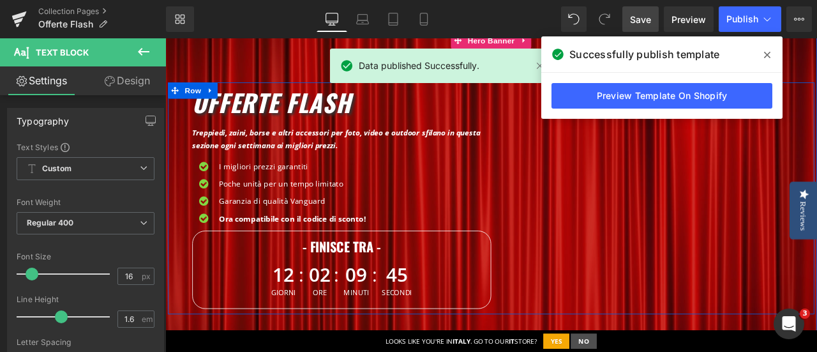
scroll to position [87, 0]
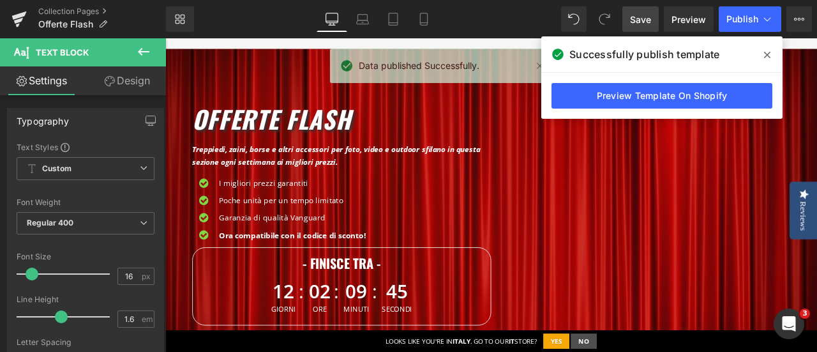
click at [768, 52] on icon at bounding box center [767, 55] width 6 height 10
